Goal: Task Accomplishment & Management: Use online tool/utility

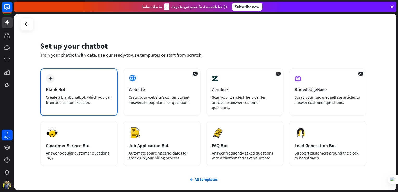
click at [69, 91] on div "Blank Bot" at bounding box center [79, 89] width 66 height 6
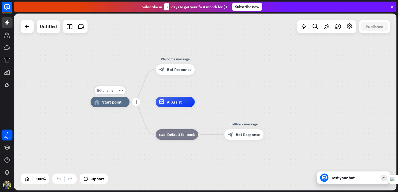
click at [105, 105] on div "home_2 Start point" at bounding box center [110, 102] width 39 height 10
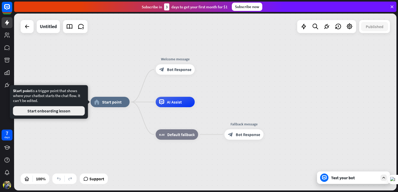
click at [59, 112] on button "Start onboarding lesson" at bounding box center [49, 110] width 72 height 9
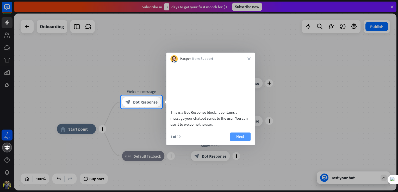
click at [240, 141] on button "Next" at bounding box center [240, 137] width 21 height 8
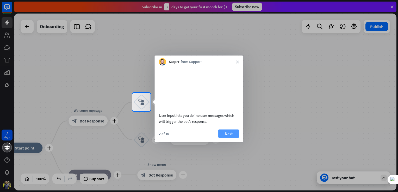
click at [235, 138] on button "Next" at bounding box center [228, 133] width 21 height 8
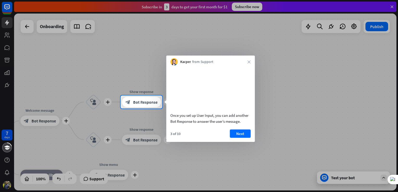
click at [248, 64] on div "Kacper from Support close" at bounding box center [210, 61] width 89 height 10
click at [249, 59] on div "Kacper from Support close" at bounding box center [210, 61] width 89 height 10
click at [242, 138] on button "Next" at bounding box center [240, 133] width 21 height 8
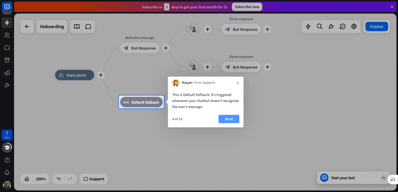
click at [229, 120] on button "Next" at bounding box center [229, 119] width 21 height 8
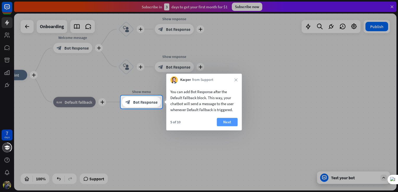
click at [227, 121] on button "Next" at bounding box center [227, 122] width 21 height 8
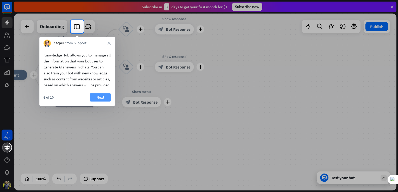
click at [102, 102] on button "Next" at bounding box center [100, 97] width 21 height 8
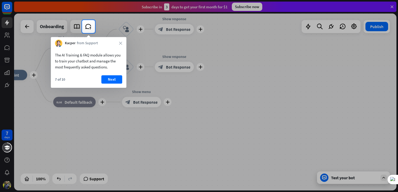
click at [109, 85] on div "7 of 10 Next" at bounding box center [89, 81] width 76 height 13
click at [108, 79] on button "Next" at bounding box center [111, 79] width 21 height 8
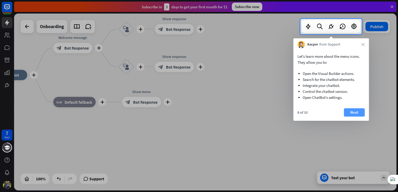
click at [356, 110] on button "Next" at bounding box center [354, 112] width 21 height 8
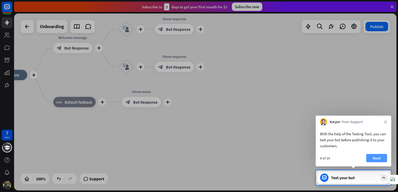
click at [378, 158] on button "Next" at bounding box center [376, 158] width 21 height 8
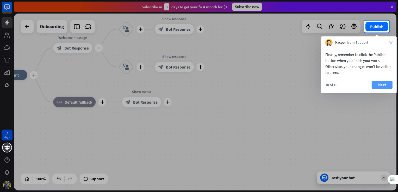
click at [380, 85] on button "Next" at bounding box center [382, 85] width 21 height 8
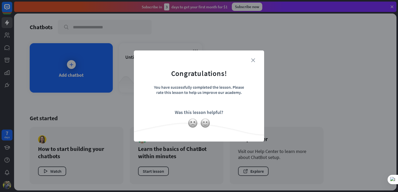
click at [253, 61] on icon "close" at bounding box center [253, 60] width 4 height 4
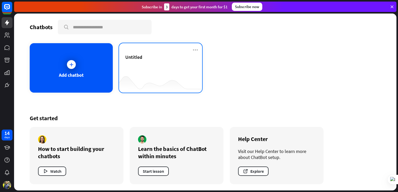
click at [150, 64] on div "Untitled" at bounding box center [160, 63] width 71 height 18
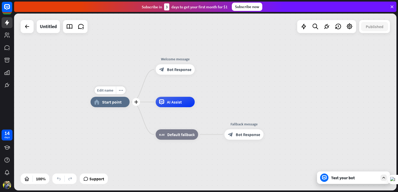
click at [111, 98] on div "home_2 Start point" at bounding box center [110, 102] width 39 height 10
click at [135, 102] on icon "plus" at bounding box center [136, 102] width 4 height 4
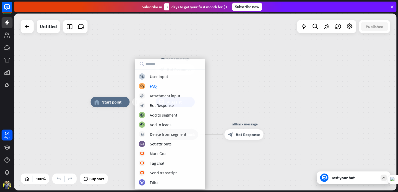
click at [244, 76] on div "plus home_2 Start point Welcome message block_bot_response Bot Response AI Assi…" at bounding box center [205, 102] width 382 height 177
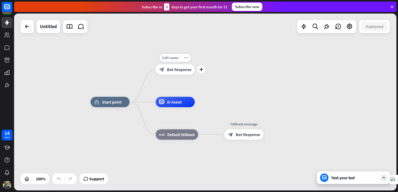
click at [170, 70] on span "Bot Response" at bounding box center [179, 69] width 24 height 5
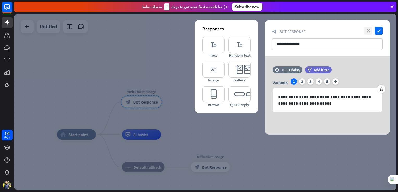
click at [369, 29] on icon "close" at bounding box center [368, 31] width 8 height 8
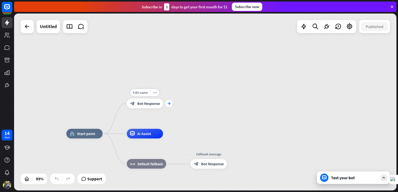
click at [171, 104] on icon "plus" at bounding box center [169, 103] width 4 height 3
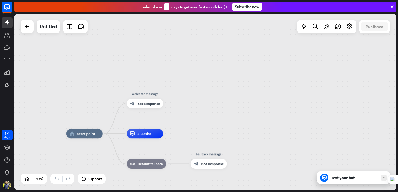
drag, startPoint x: 94, startPoint y: 133, endPoint x: 104, endPoint y: 86, distance: 48.0
click at [104, 86] on div "Edit name more_horiz home_2 Start point Welcome message block_bot_response Bot …" at bounding box center [205, 102] width 382 height 177
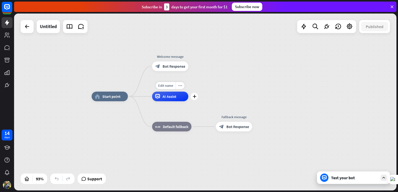
drag, startPoint x: 117, startPoint y: 136, endPoint x: 142, endPoint y: 99, distance: 45.0
click at [142, 99] on div "home_2 Start point Welcome message block_bot_response Bot Response Edit name mo…" at bounding box center [269, 179] width 355 height 164
click at [133, 97] on icon "plus" at bounding box center [134, 96] width 4 height 3
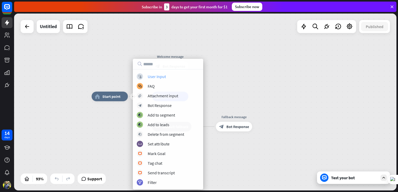
click at [156, 78] on div "User Input" at bounding box center [157, 76] width 18 height 5
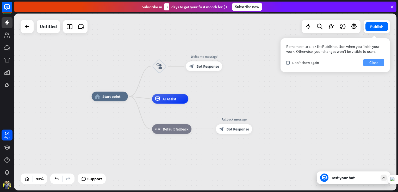
click at [373, 62] on button "Close" at bounding box center [373, 62] width 21 height 7
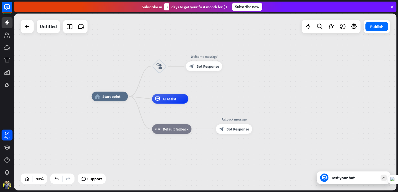
drag, startPoint x: 216, startPoint y: 69, endPoint x: 212, endPoint y: 86, distance: 18.6
click at [212, 86] on div "home_2 Start point block_user_input Edit name more_horiz Welcome message block_…" at bounding box center [205, 102] width 382 height 177
click at [159, 66] on icon "block_user_input" at bounding box center [159, 66] width 6 height 6
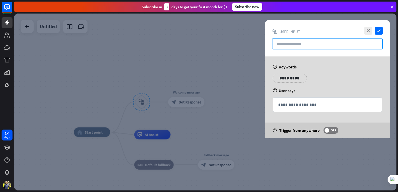
click at [290, 41] on input "text" at bounding box center [327, 43] width 110 height 11
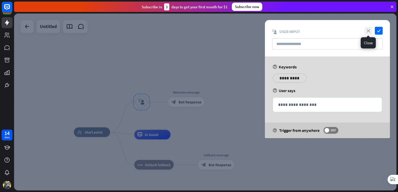
click at [366, 29] on icon "close" at bounding box center [368, 31] width 8 height 8
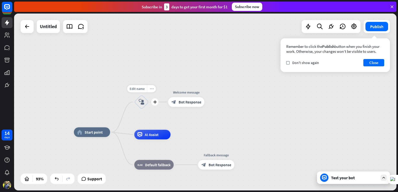
click at [150, 89] on icon "more_horiz" at bounding box center [152, 89] width 4 height 4
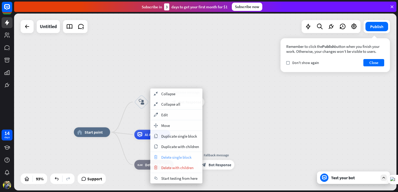
click at [167, 159] on span "Delete single block" at bounding box center [176, 157] width 30 height 5
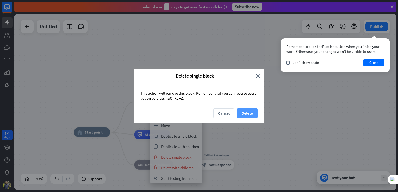
click at [244, 115] on button "Delete" at bounding box center [247, 114] width 21 height 10
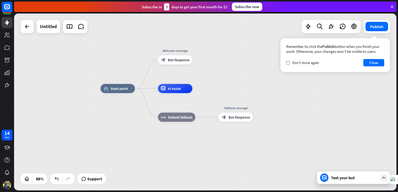
drag, startPoint x: 134, startPoint y: 117, endPoint x: 156, endPoint y: 74, distance: 48.1
click at [156, 74] on div "home_2 Start point Welcome message block_bot_response Bot Response AI Assist bl…" at bounding box center [205, 102] width 382 height 177
click at [372, 61] on button "Close" at bounding box center [373, 62] width 21 height 7
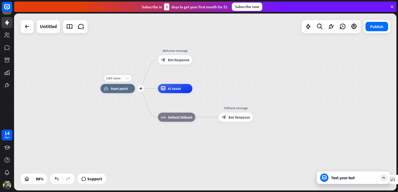
click at [129, 78] on icon "more_horiz" at bounding box center [128, 78] width 4 height 3
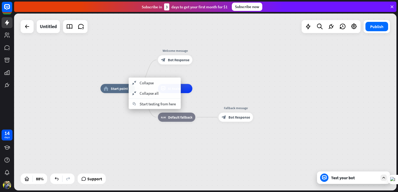
click at [120, 135] on div "home_2 Start point Welcome message block_bot_response Bot Response AI Assist bl…" at bounding box center [269, 167] width 337 height 156
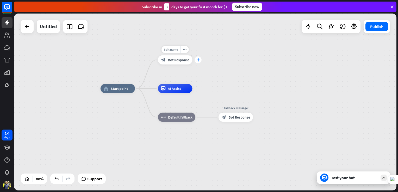
click at [198, 61] on icon "plus" at bounding box center [197, 59] width 3 height 3
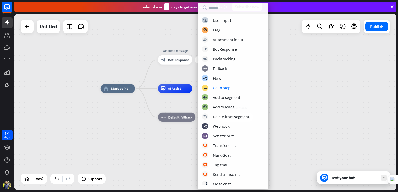
click at [284, 114] on div "home_2 Start point plus Welcome message block_bot_response Bot Response AI Assi…" at bounding box center [269, 167] width 337 height 156
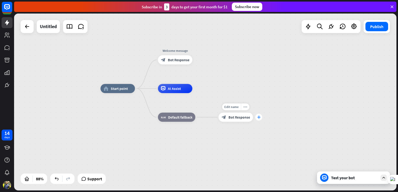
click at [261, 119] on div "plus" at bounding box center [258, 117] width 7 height 7
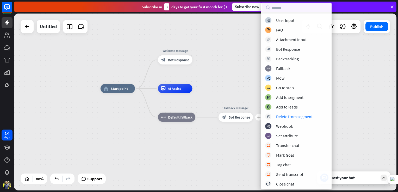
click at [241, 93] on div "home_2 Start point Welcome message block_bot_response Bot Response AI Assist bl…" at bounding box center [269, 167] width 337 height 156
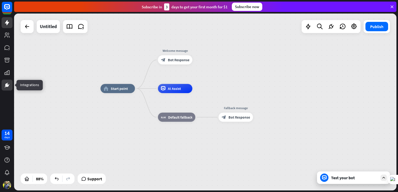
click at [8, 85] on icon at bounding box center [6, 85] width 3 height 3
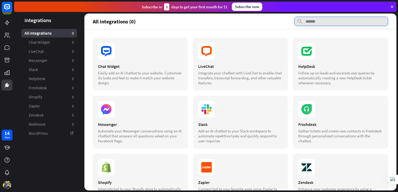
click at [312, 19] on input "text" at bounding box center [341, 21] width 94 height 9
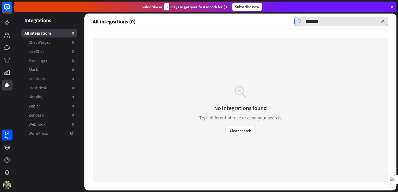
type input "********"
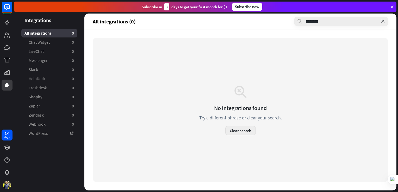
click at [242, 130] on button "Clear search" at bounding box center [240, 130] width 30 height 9
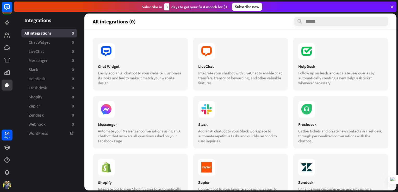
click at [244, 25] on section "All integrations (0)" at bounding box center [240, 21] width 295 height 9
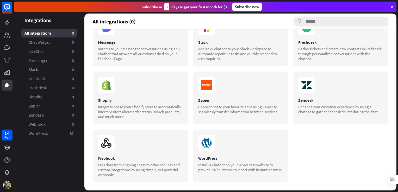
click at [67, 175] on aside "Integrations All integrations 0 Chat Widget 0 LiveChat 0 Messenger 0 Slack 0 He…" at bounding box center [49, 102] width 70 height 177
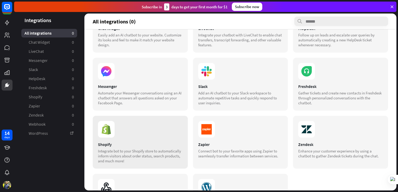
scroll to position [0, 0]
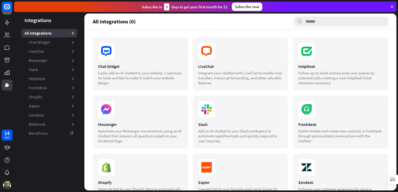
click at [393, 7] on icon at bounding box center [392, 6] width 5 height 5
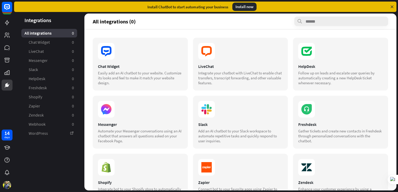
click at [392, 5] on icon at bounding box center [392, 6] width 5 height 5
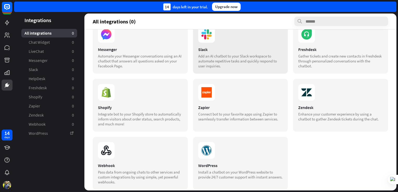
scroll to position [82, 0]
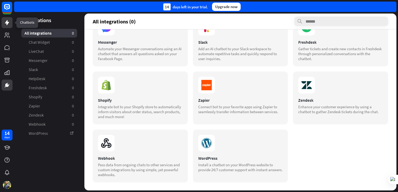
click at [8, 23] on icon at bounding box center [7, 22] width 4 height 5
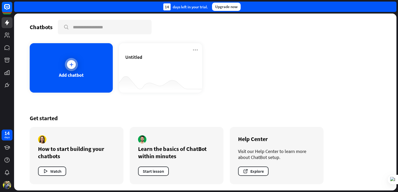
click at [76, 71] on div "Add chatbot" at bounding box center [71, 67] width 83 height 49
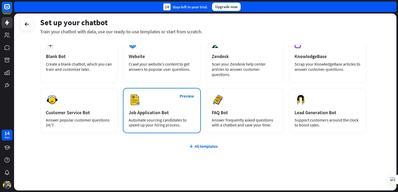
scroll to position [38, 0]
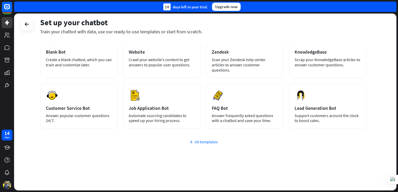
click at [198, 143] on div "All templates" at bounding box center [203, 141] width 326 height 5
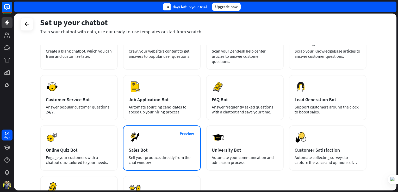
scroll to position [0, 0]
